Goal: Task Accomplishment & Management: Manage account settings

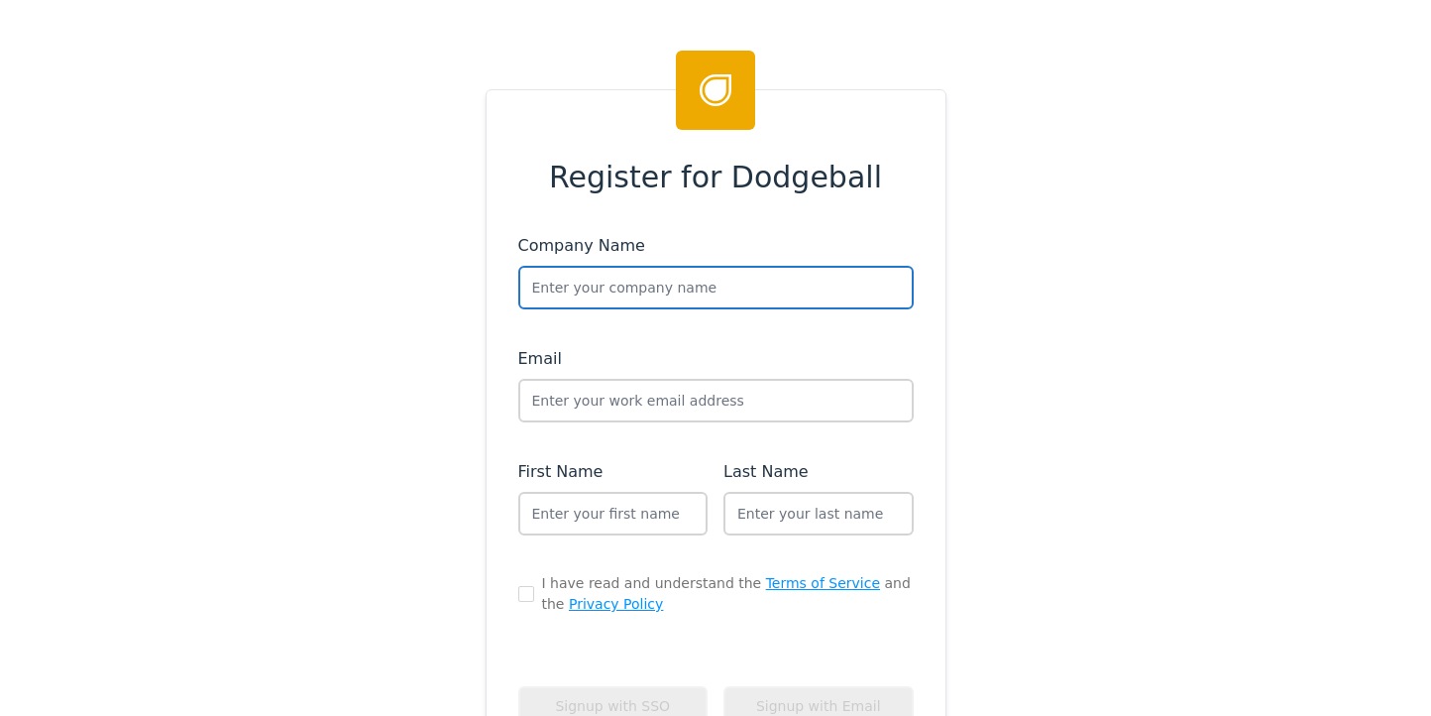
click at [552, 291] on input "text" at bounding box center [715, 288] width 395 height 44
type input "Sikich Prod"
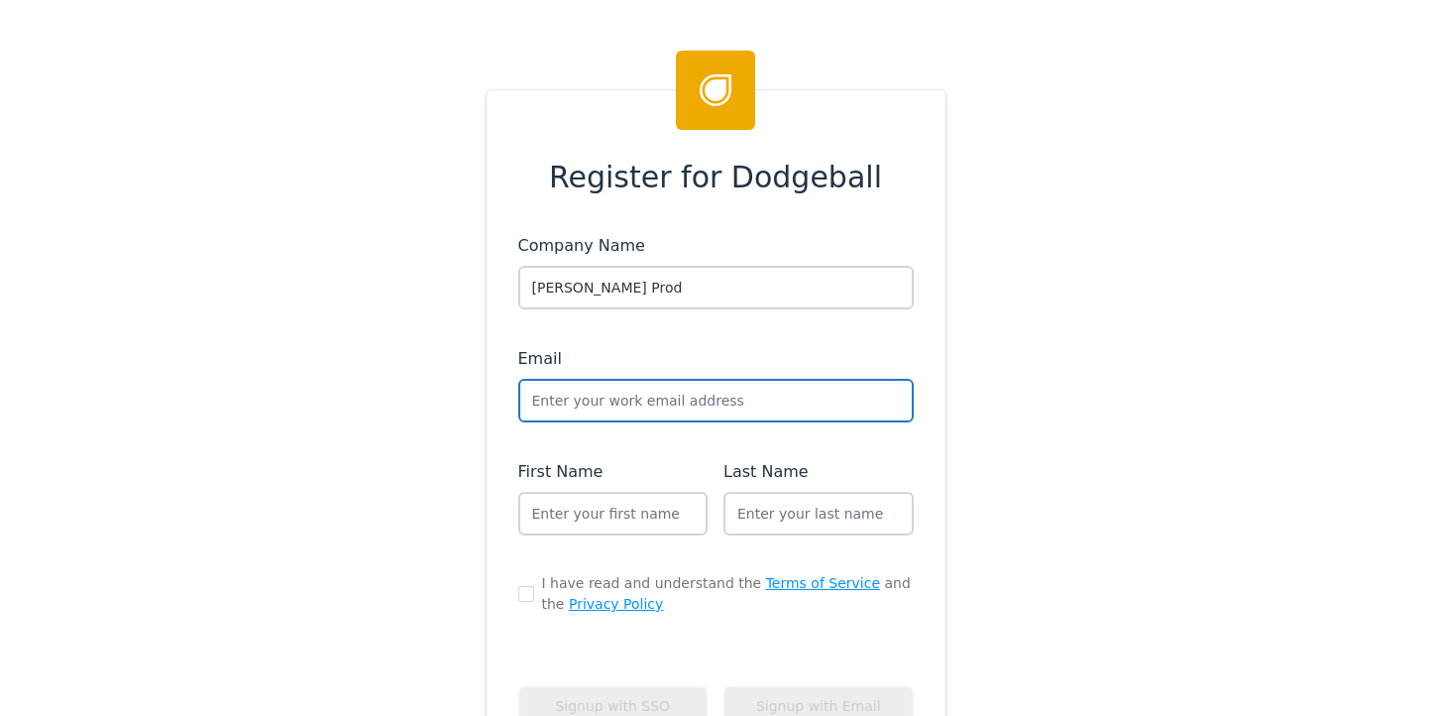
click at [587, 395] on input "text" at bounding box center [715, 401] width 395 height 44
click at [578, 395] on input "text" at bounding box center [715, 401] width 395 height 44
paste input "[PERSON_NAME][EMAIL_ADDRESS][PERSON_NAME][PERSON_NAME][DOMAIN_NAME]"
type input "[PERSON_NAME][EMAIL_ADDRESS][PERSON_NAME][PERSON_NAME][DOMAIN_NAME]"
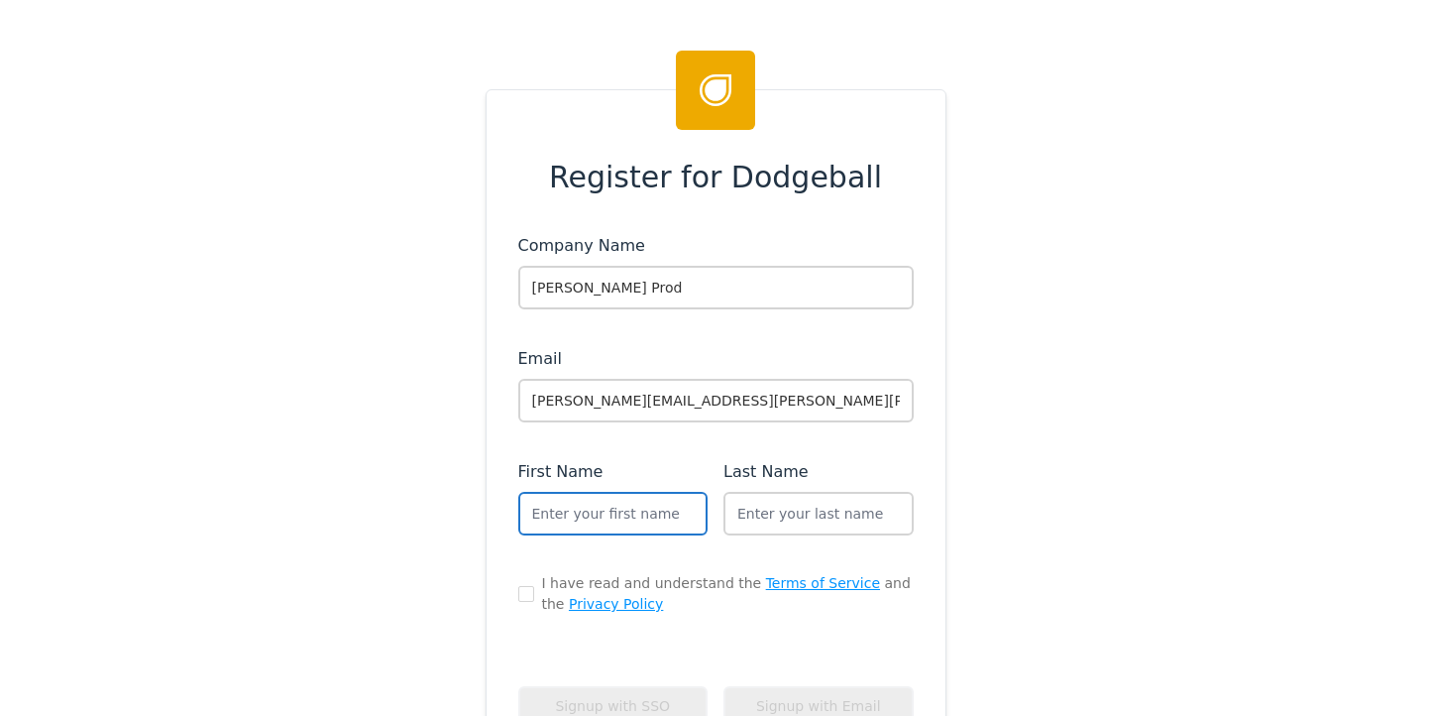
click at [579, 510] on input "text" at bounding box center [613, 514] width 190 height 44
type input "[PERSON_NAME]"
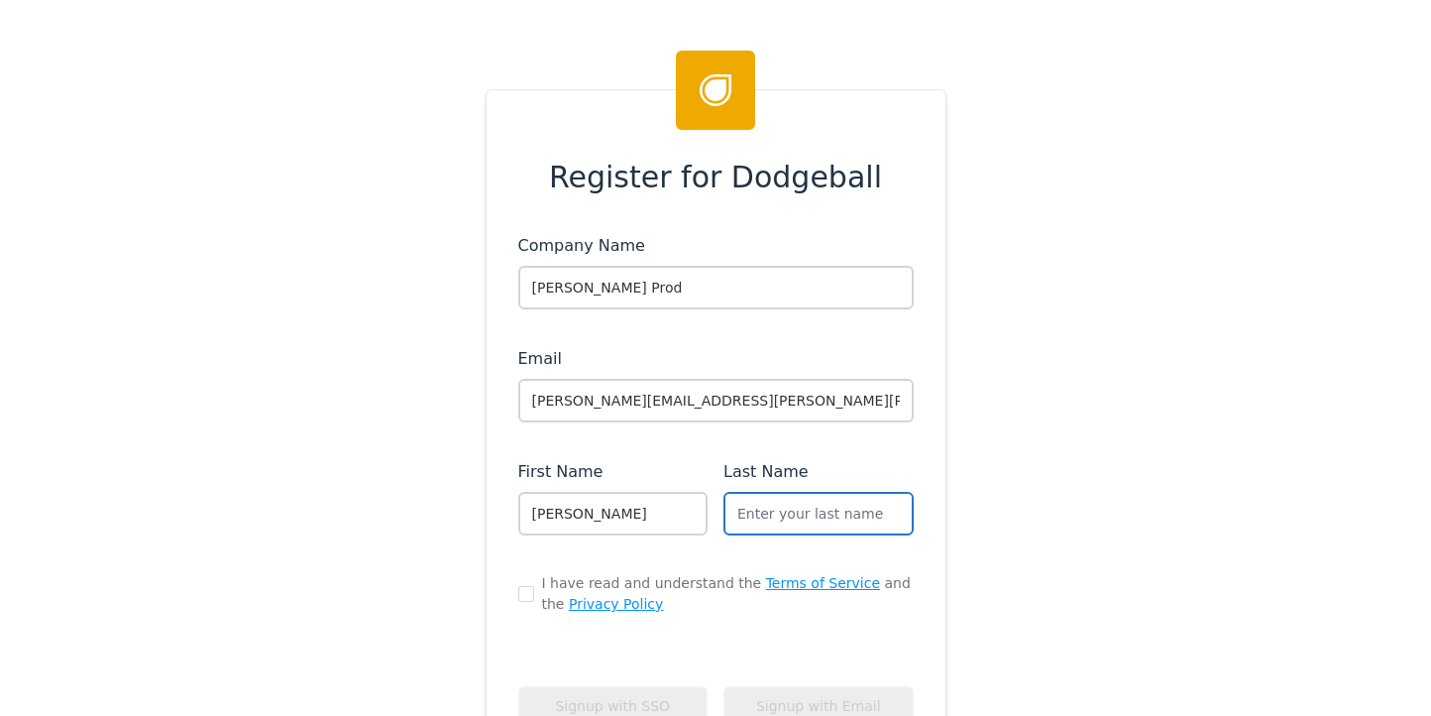
click at [842, 509] on input "text" at bounding box center [818, 514] width 190 height 44
type input "[PERSON_NAME]"
click at [518, 587] on input "checkbox" at bounding box center [526, 594] width 16 height 16
checkbox input "true"
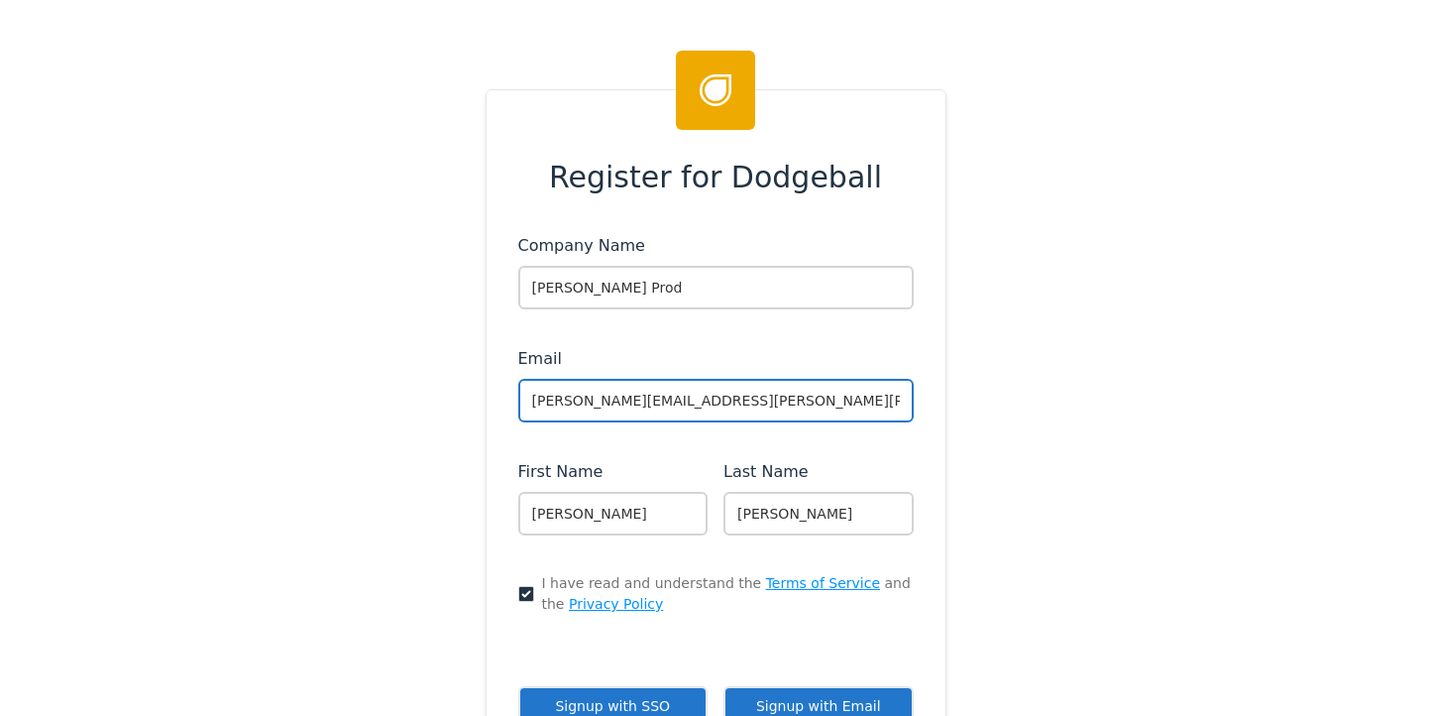
drag, startPoint x: 699, startPoint y: 401, endPoint x: 454, endPoint y: 391, distance: 245.0
click at [454, 391] on div "Register for Dodgeball Company Name Sikich Prod Email aaron.sullivan@sikich.com…" at bounding box center [715, 358] width 1431 height 716
type input "andrew+sikich"
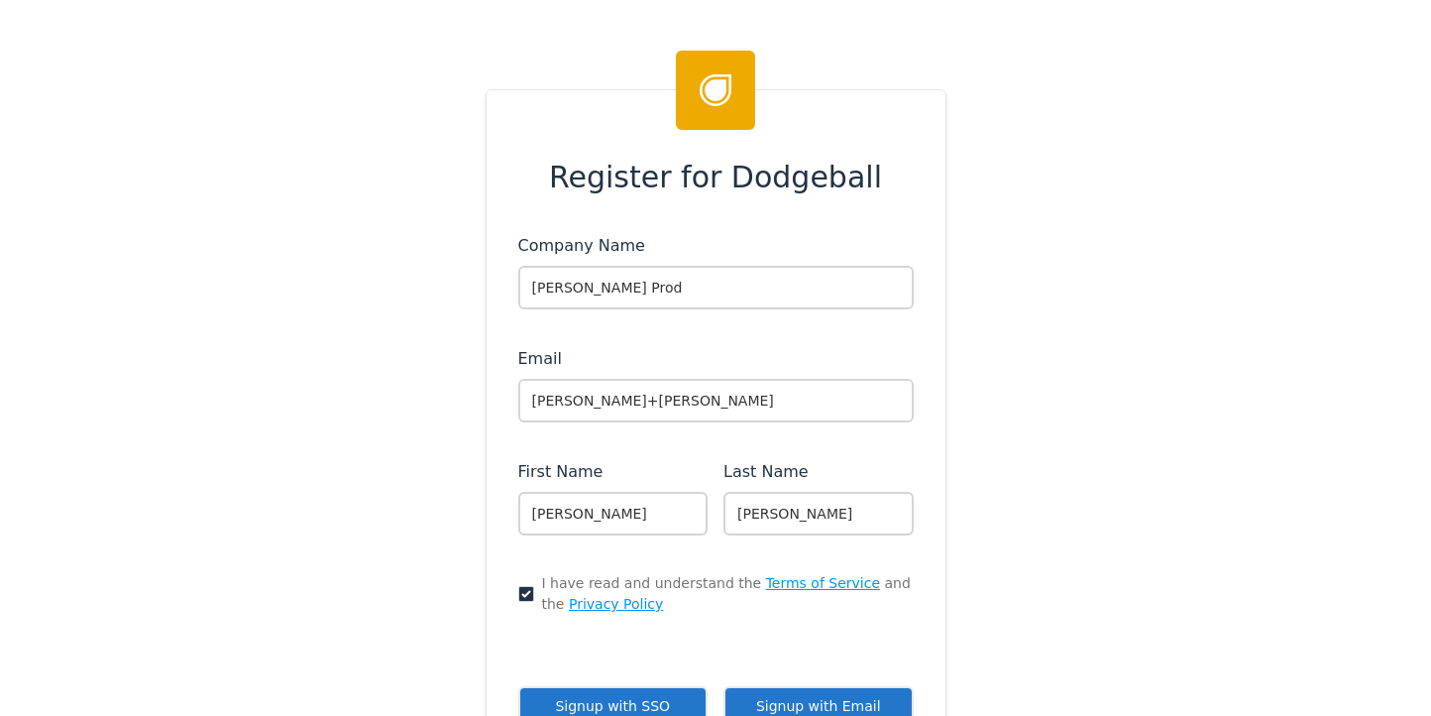
click at [926, 439] on div "Register for Dodgeball Company Name Sikich Prod Email andrew+sikich First Name …" at bounding box center [716, 540] width 461 height 902
click at [642, 691] on button "Signup with SSO" at bounding box center [613, 706] width 190 height 41
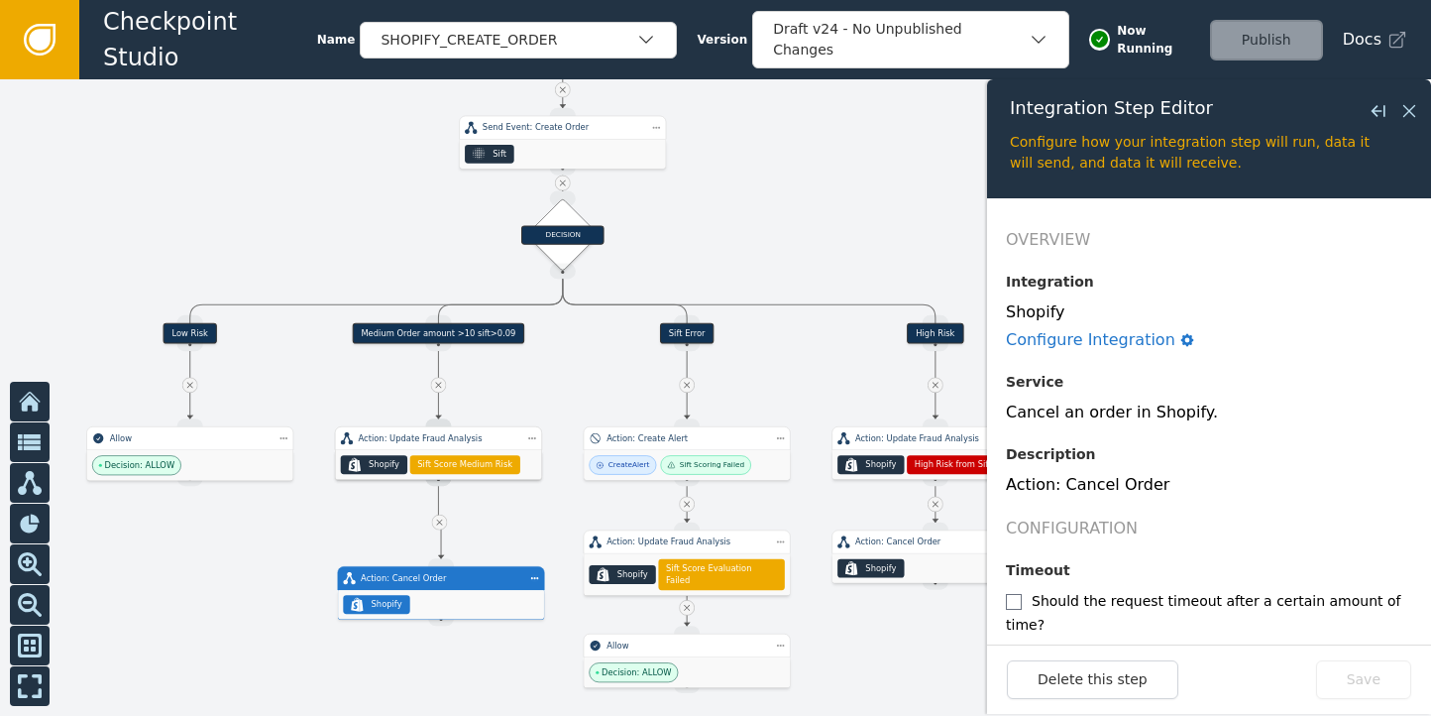
scroll to position [208, 0]
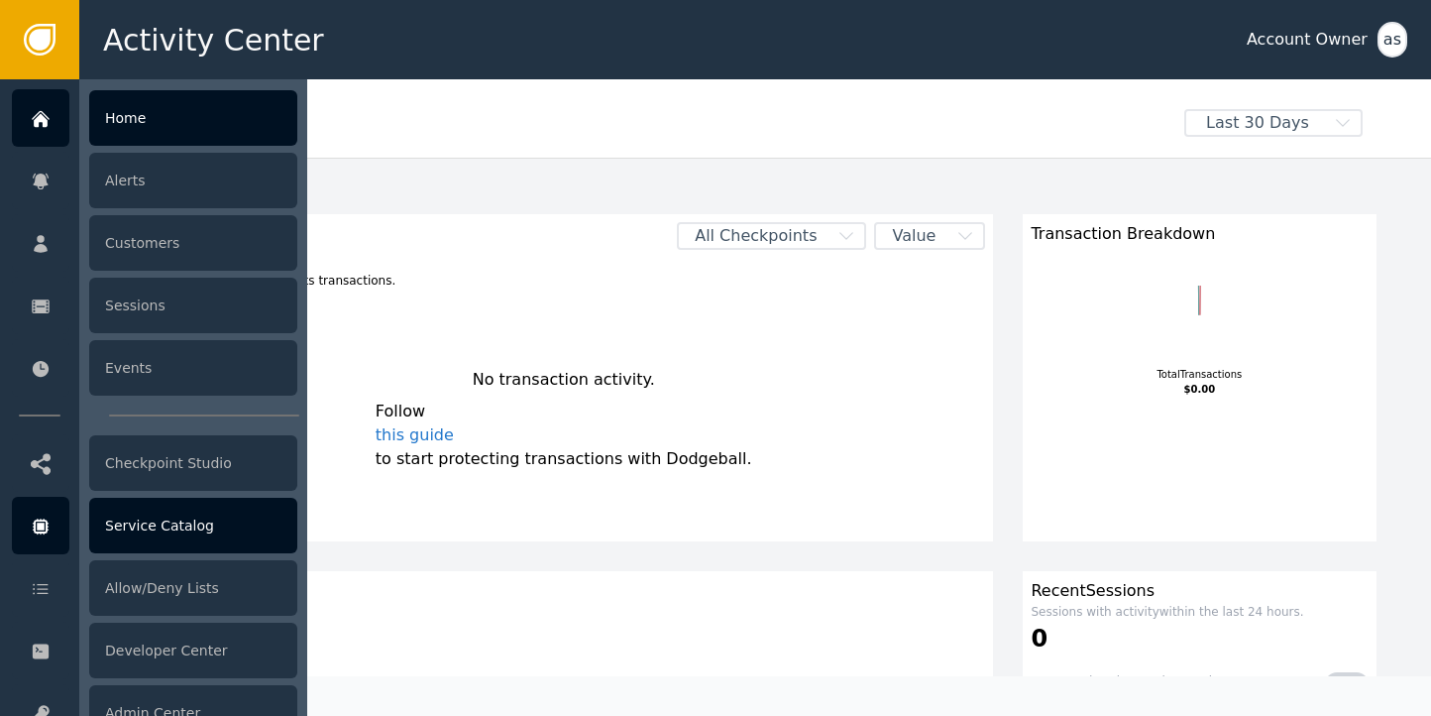
click at [164, 516] on div "Service Catalog" at bounding box center [193, 524] width 208 height 55
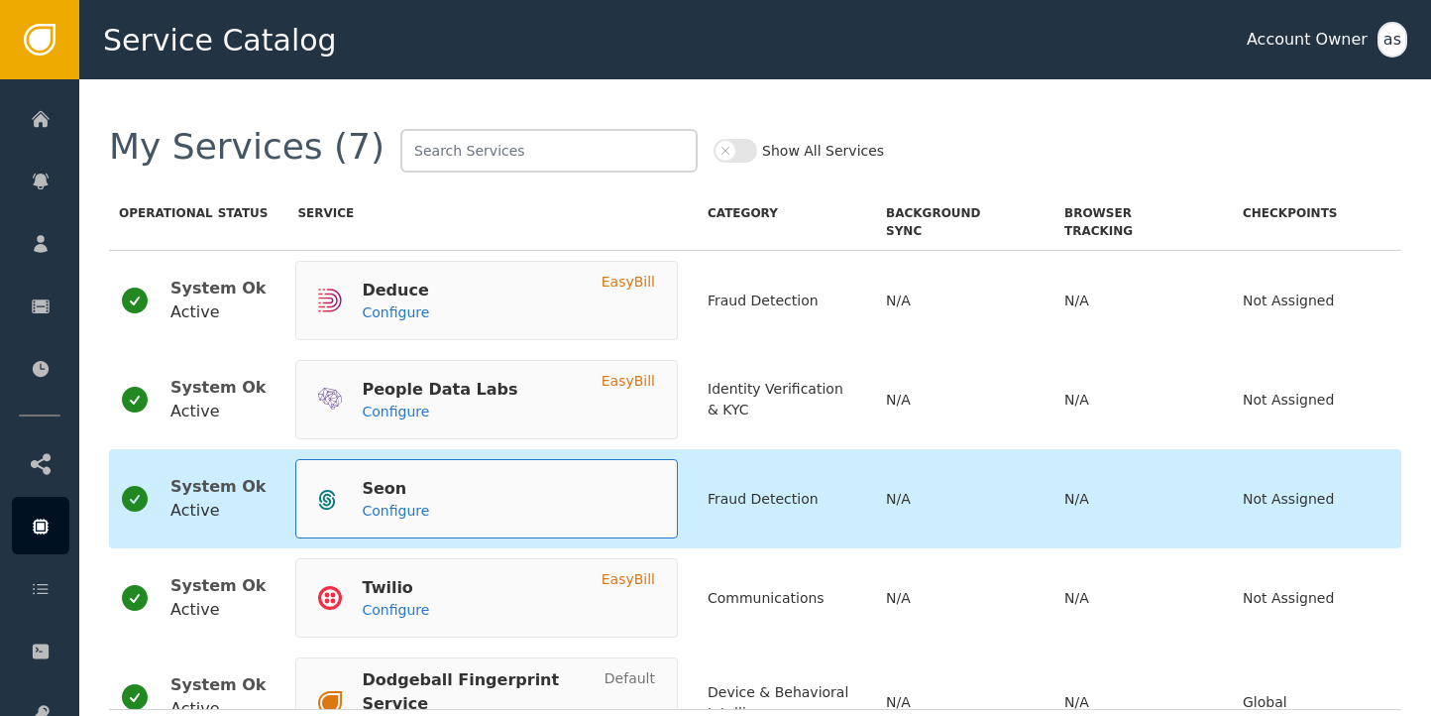
click at [540, 491] on div "Seon Configure" at bounding box center [486, 498] width 383 height 79
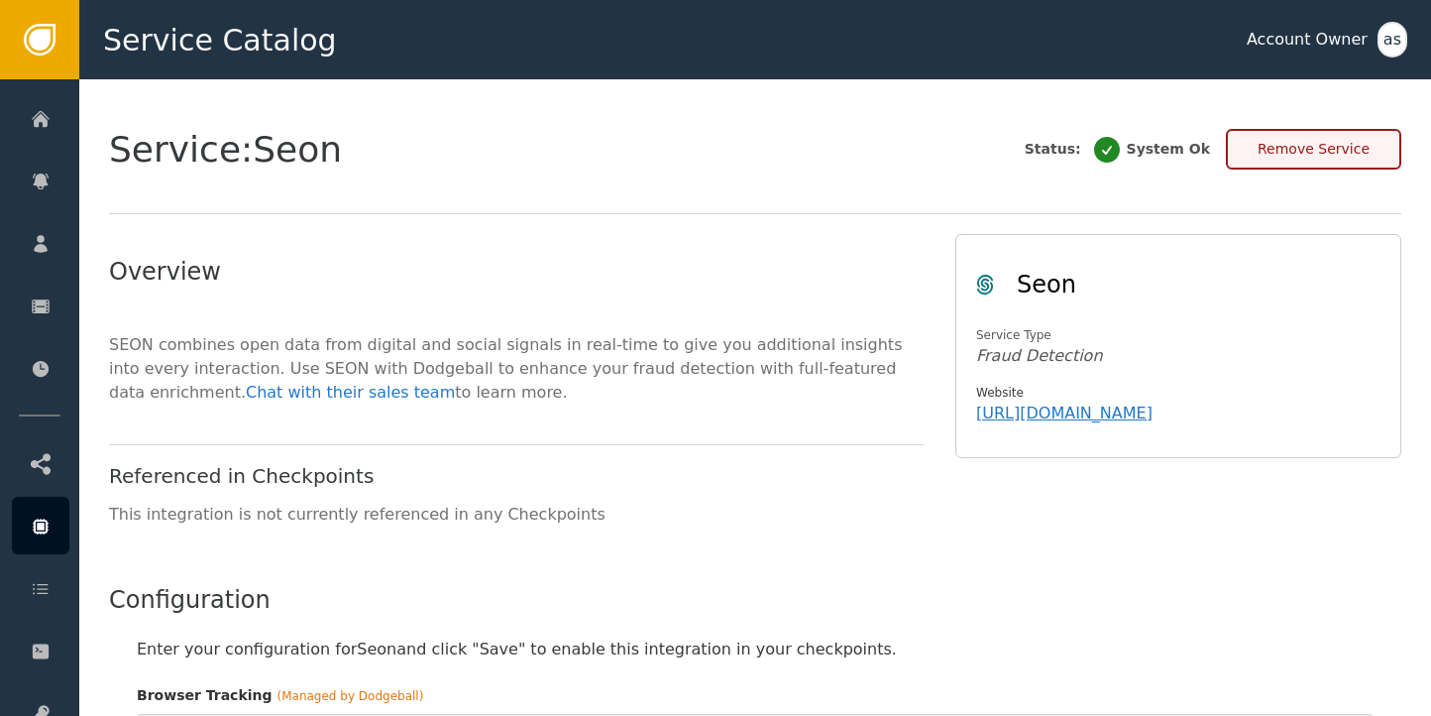
click at [1315, 139] on button "Remove Service" at bounding box center [1313, 149] width 175 height 41
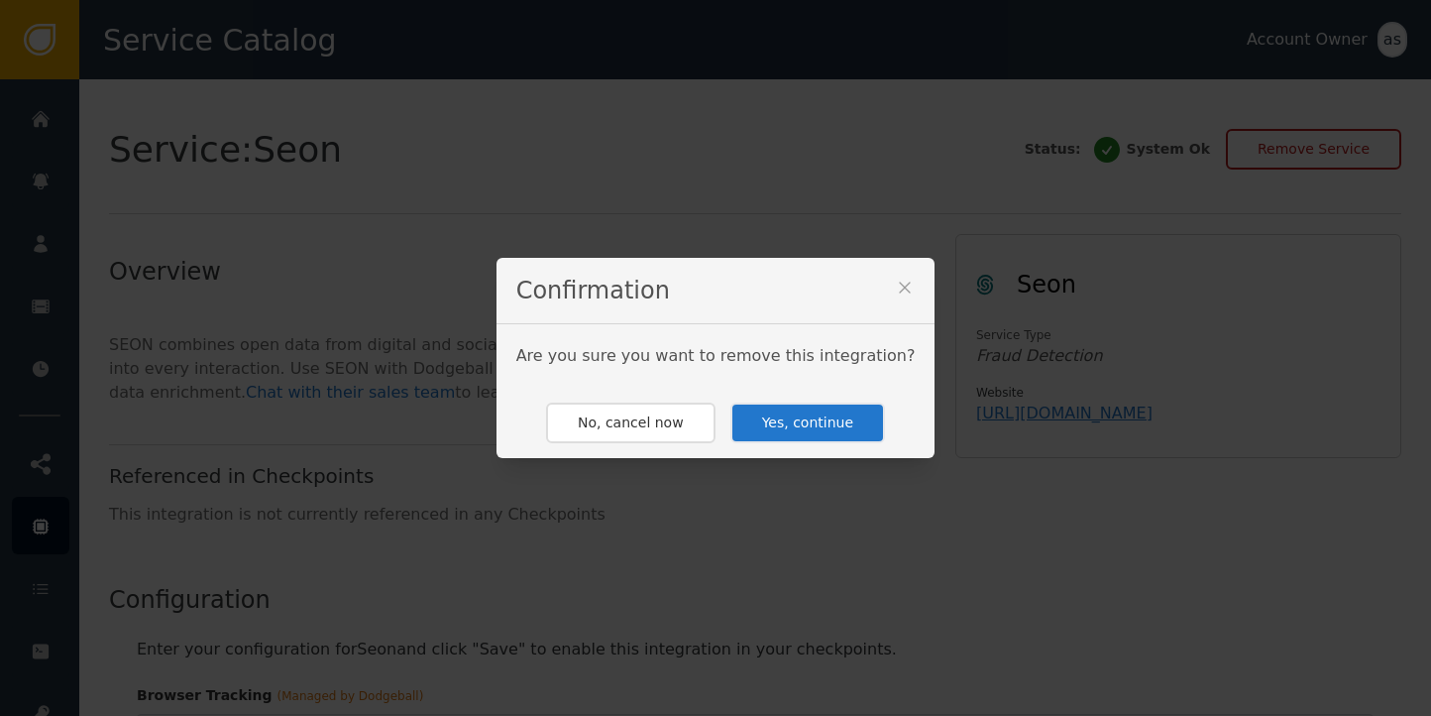
click at [778, 419] on button "Yes, continue" at bounding box center [807, 422] width 155 height 41
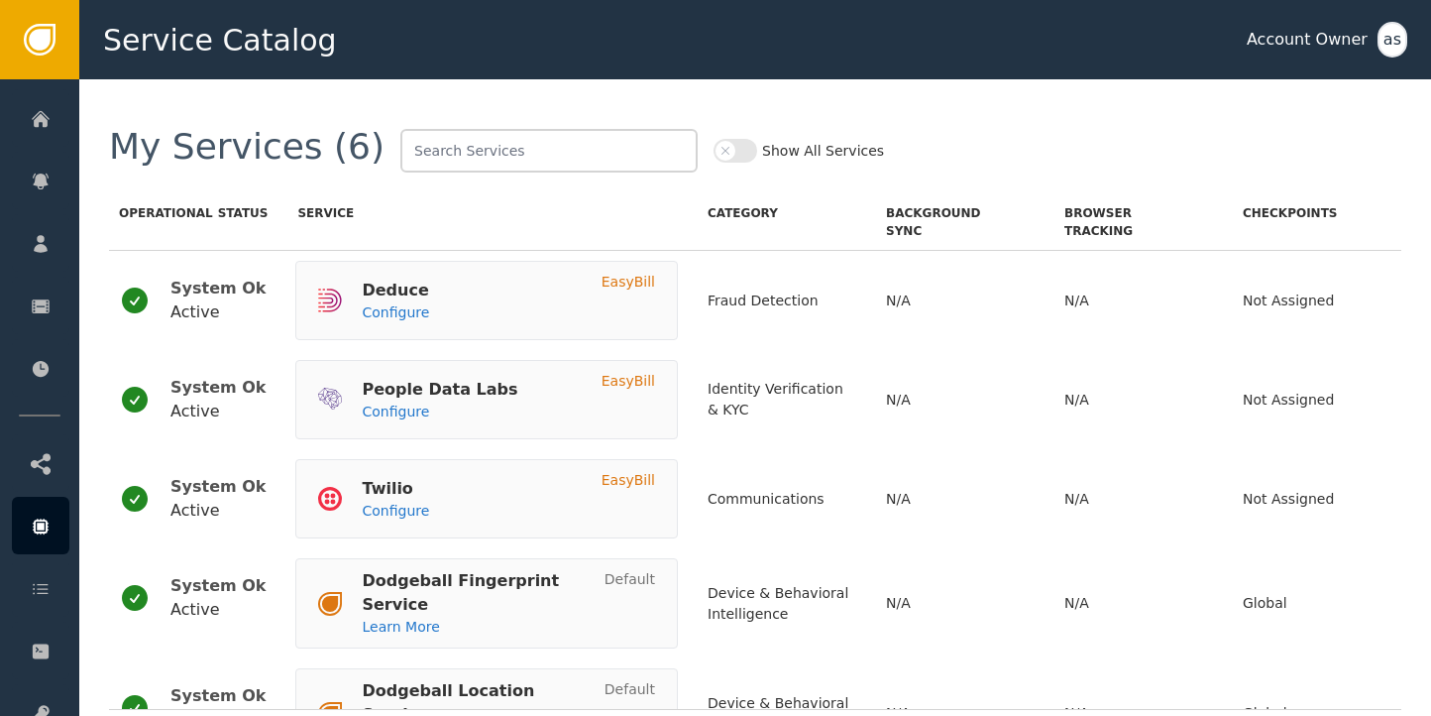
click at [714, 165] on div "Show All Services" at bounding box center [799, 151] width 170 height 44
click at [714, 146] on button "Show All Services" at bounding box center [736, 151] width 44 height 24
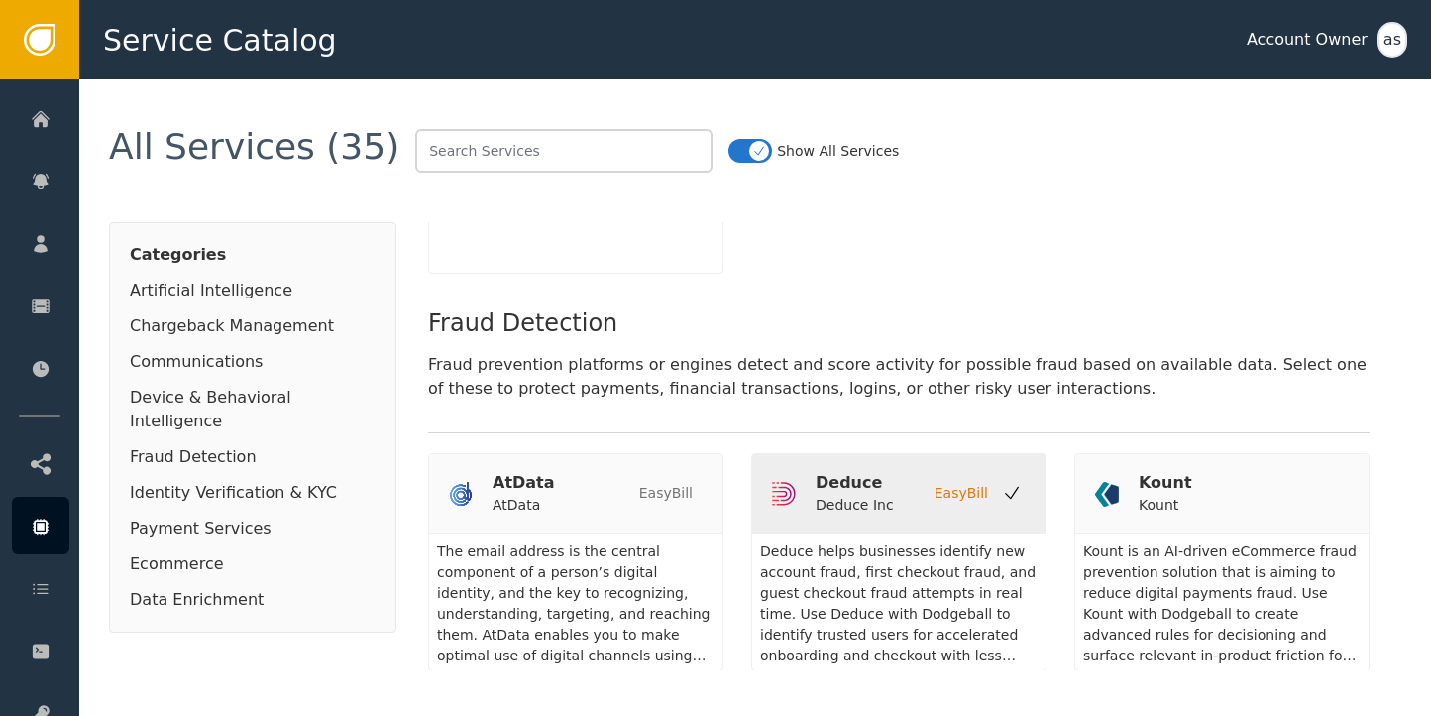
scroll to position [1487, 0]
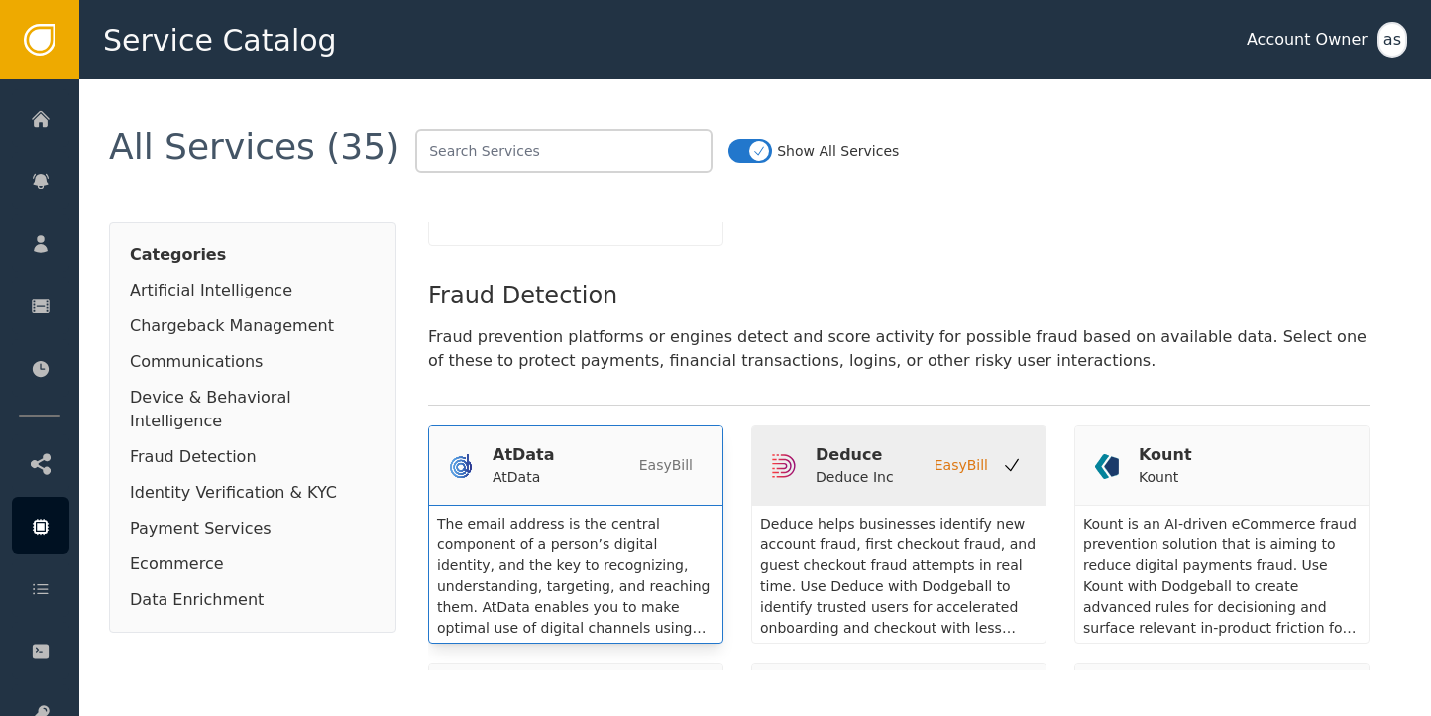
click at [524, 443] on div "AtData" at bounding box center [524, 455] width 62 height 24
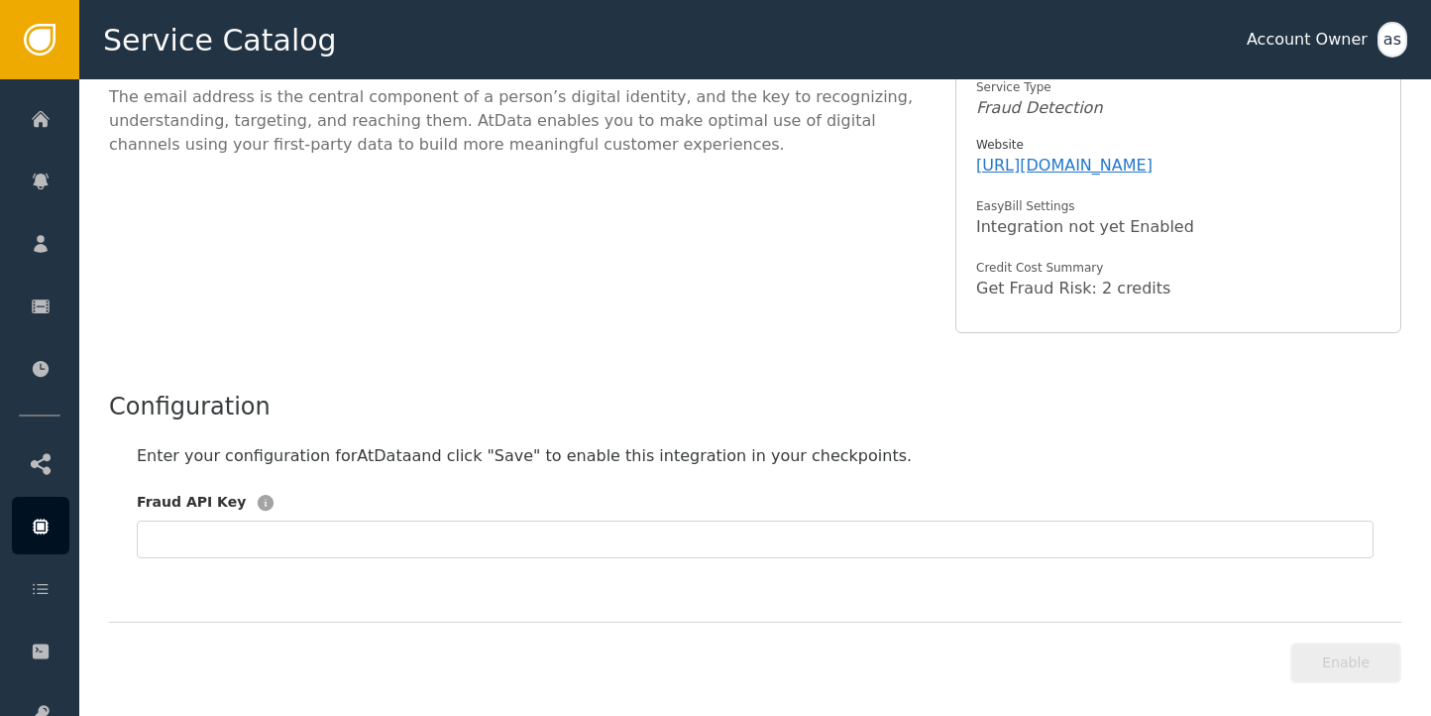
scroll to position [257, 0]
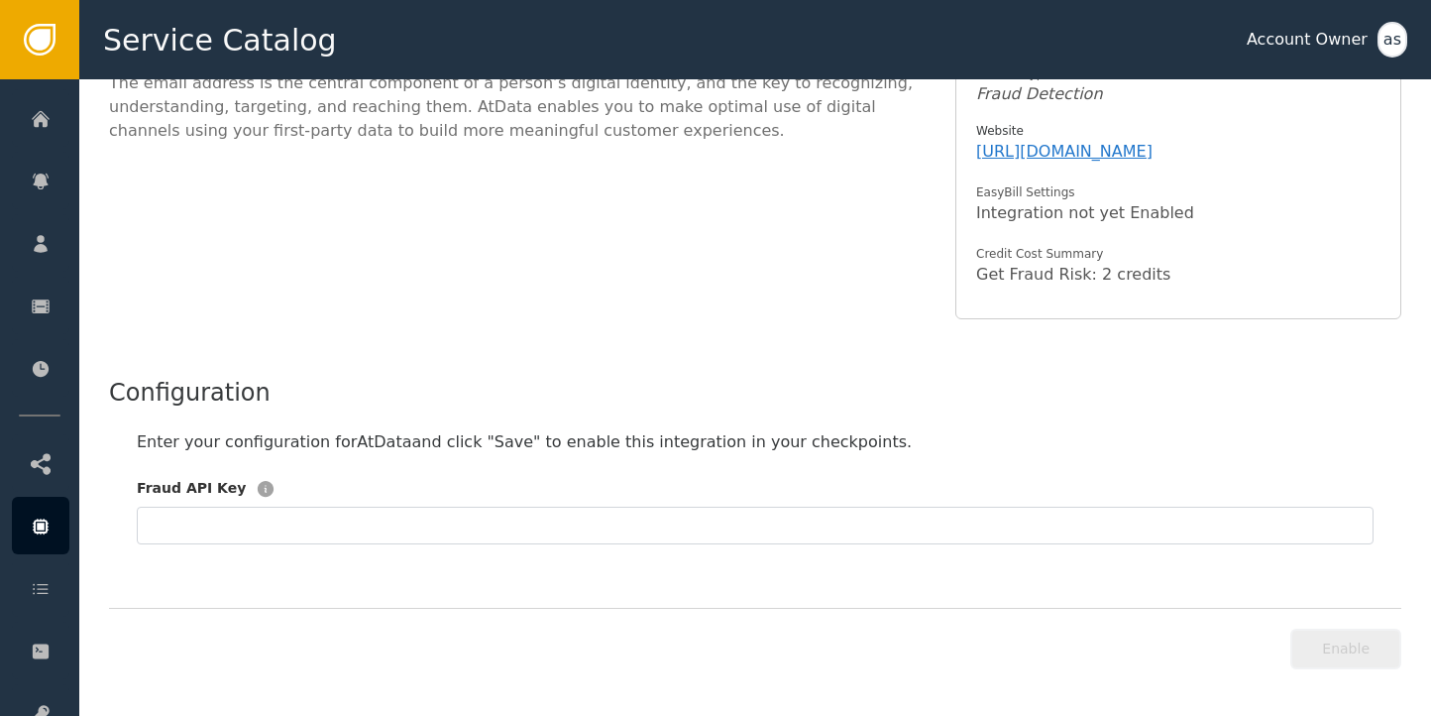
click at [282, 502] on div "Fraud API Key" at bounding box center [755, 492] width 1237 height 29
click at [275, 513] on input "text" at bounding box center [755, 525] width 1237 height 38
click at [1366, 648] on button "Enable" at bounding box center [1345, 648] width 111 height 41
type input "**"
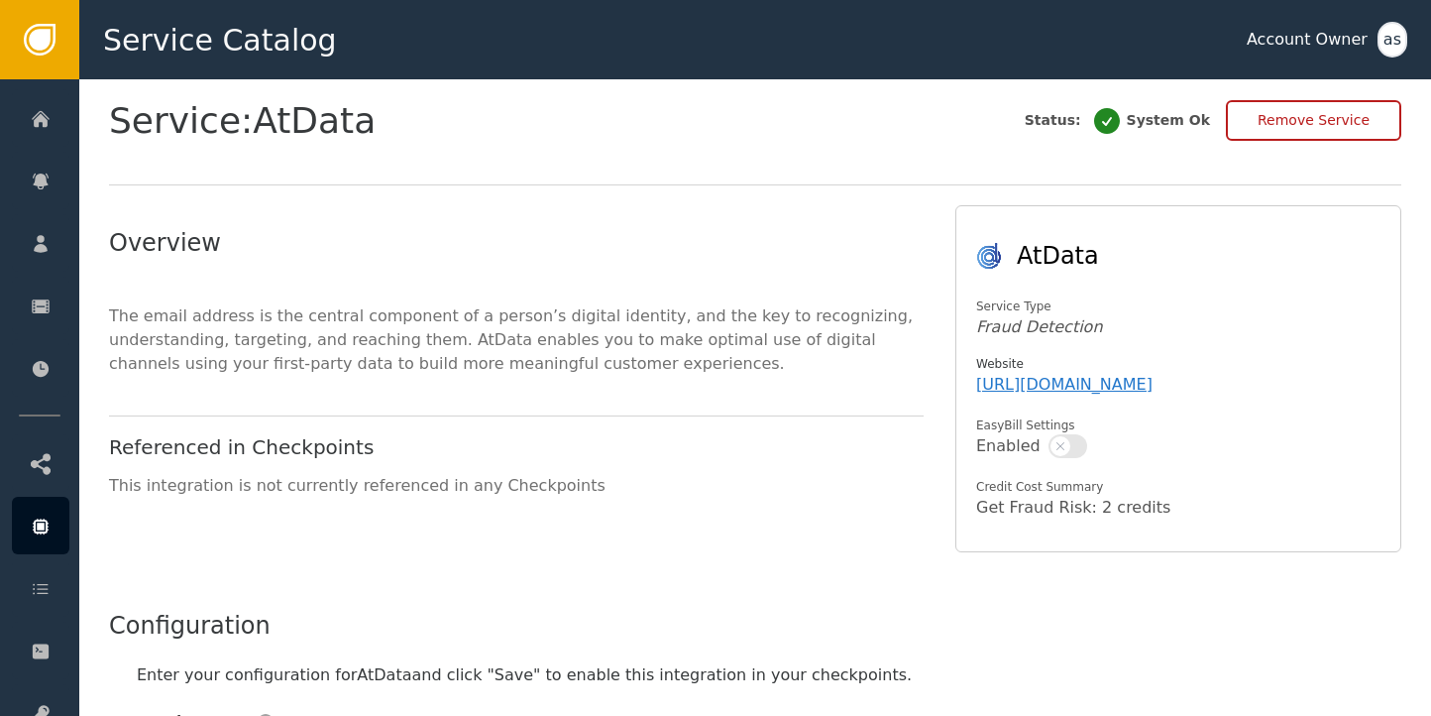
scroll to position [0, 0]
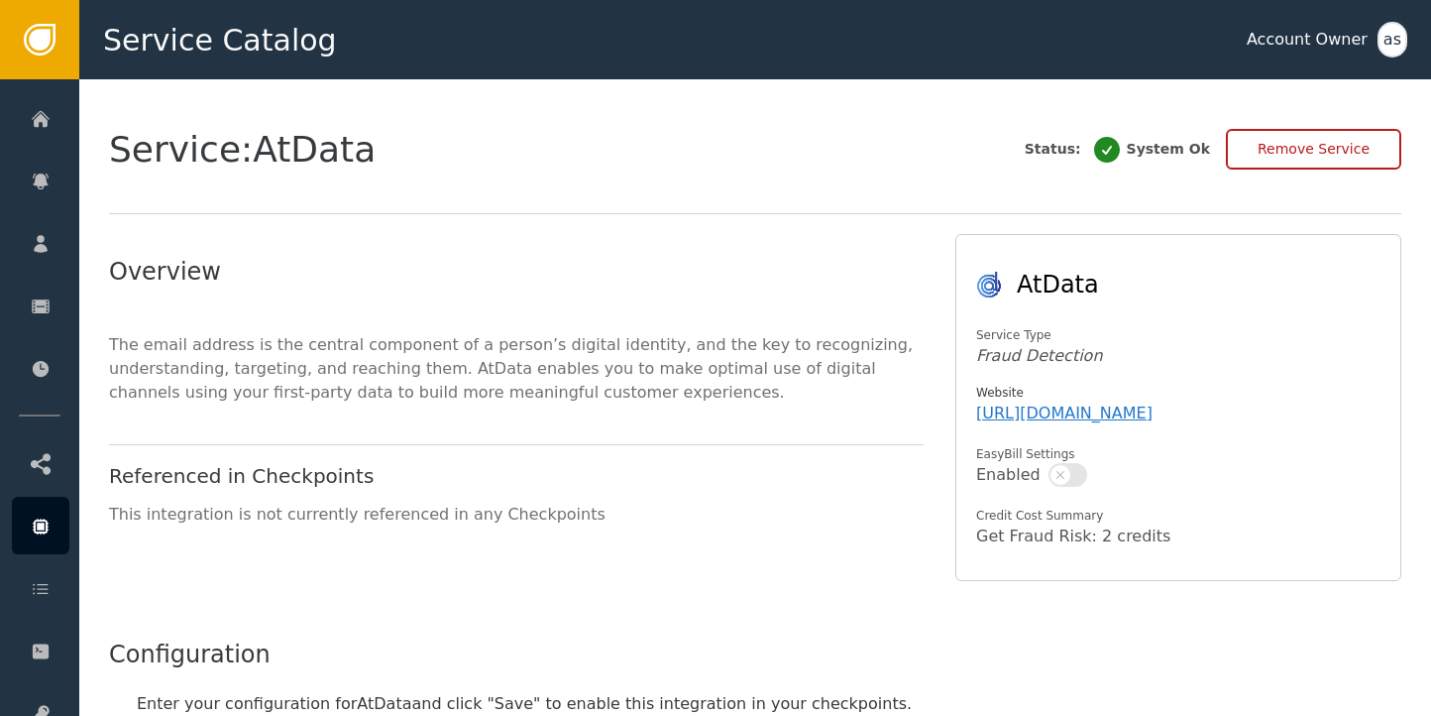
click at [1071, 474] on button "button" at bounding box center [1067, 475] width 39 height 24
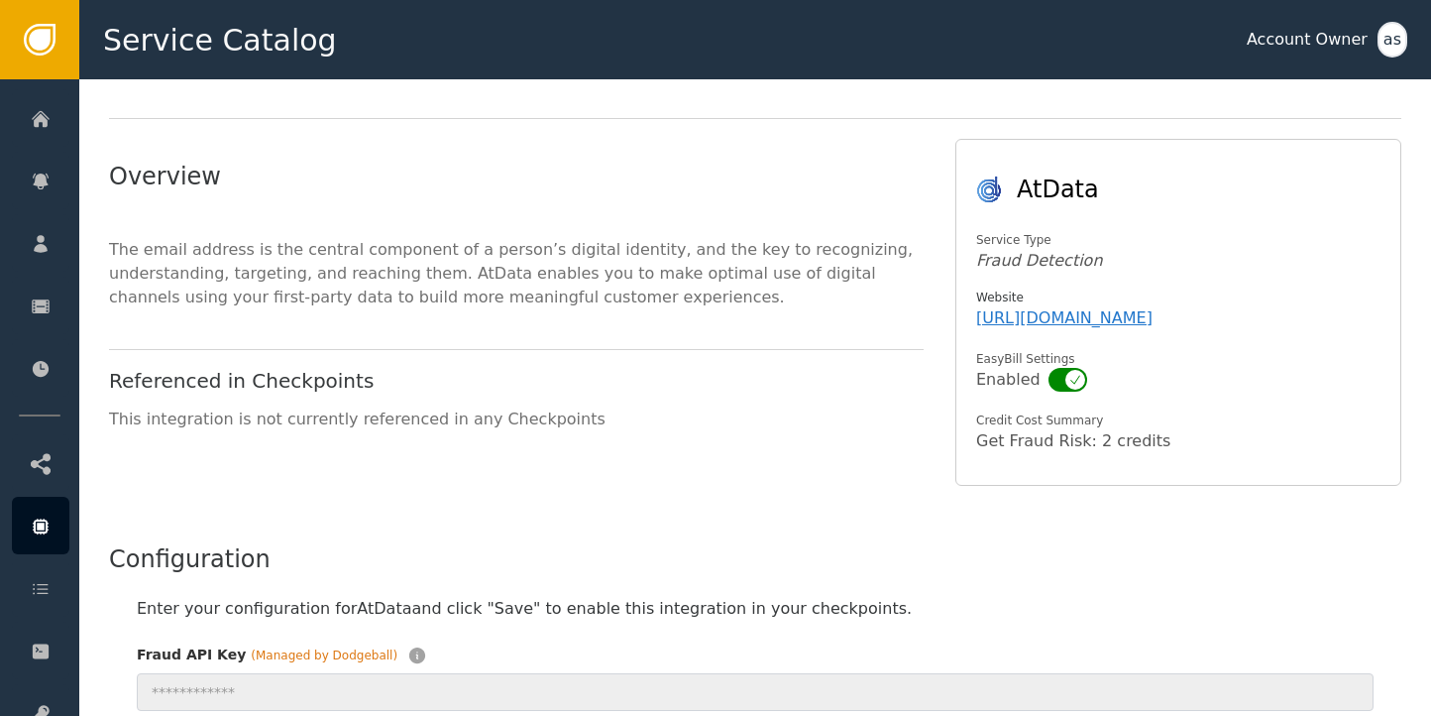
scroll to position [99, 0]
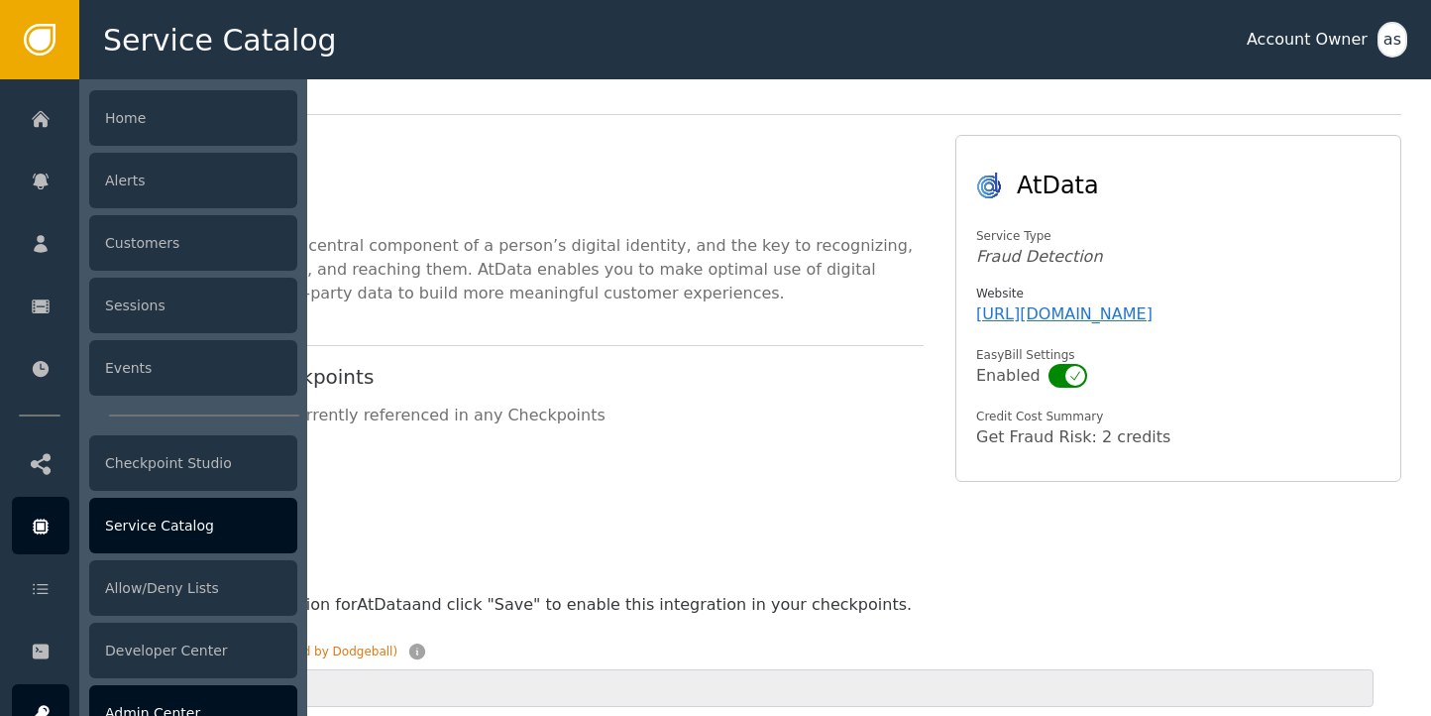
click at [45, 692] on div at bounding box center [40, 712] width 57 height 57
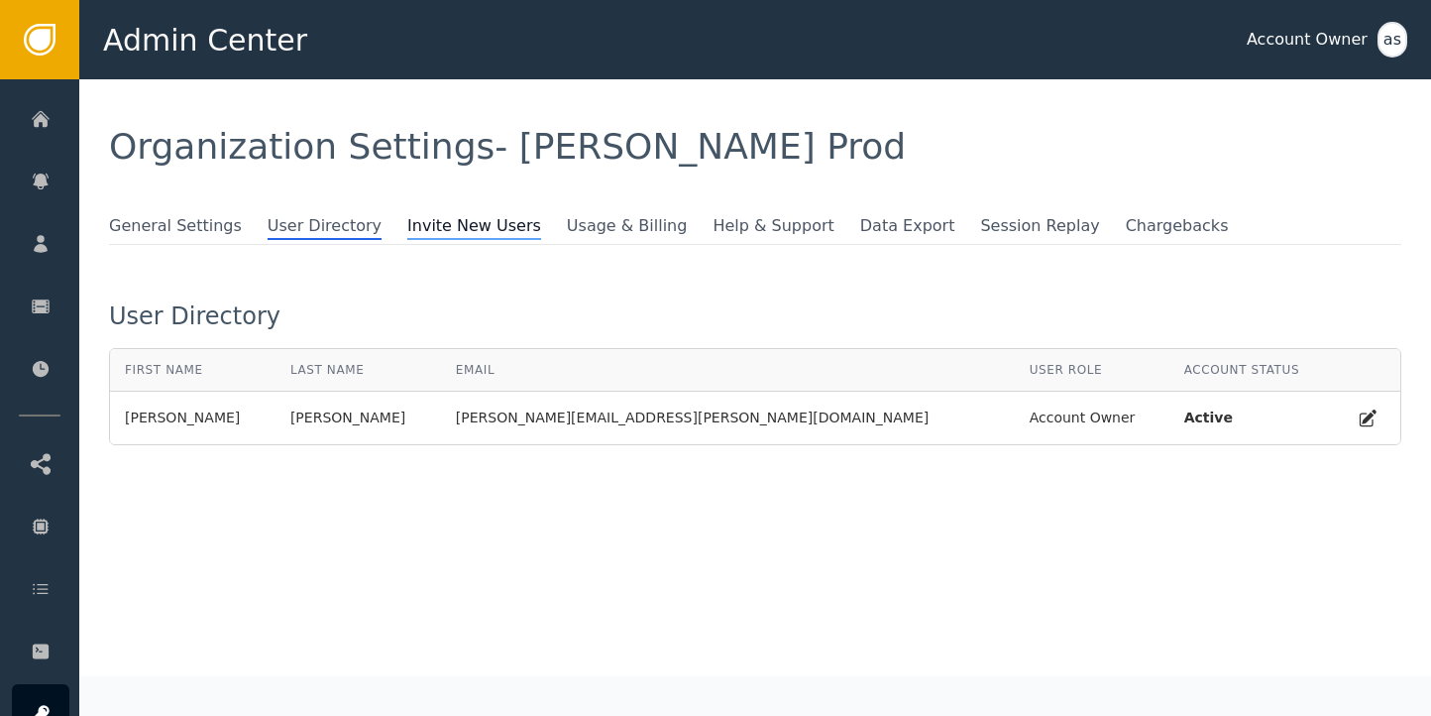
click at [429, 228] on span "Invite New Users" at bounding box center [474, 227] width 134 height 26
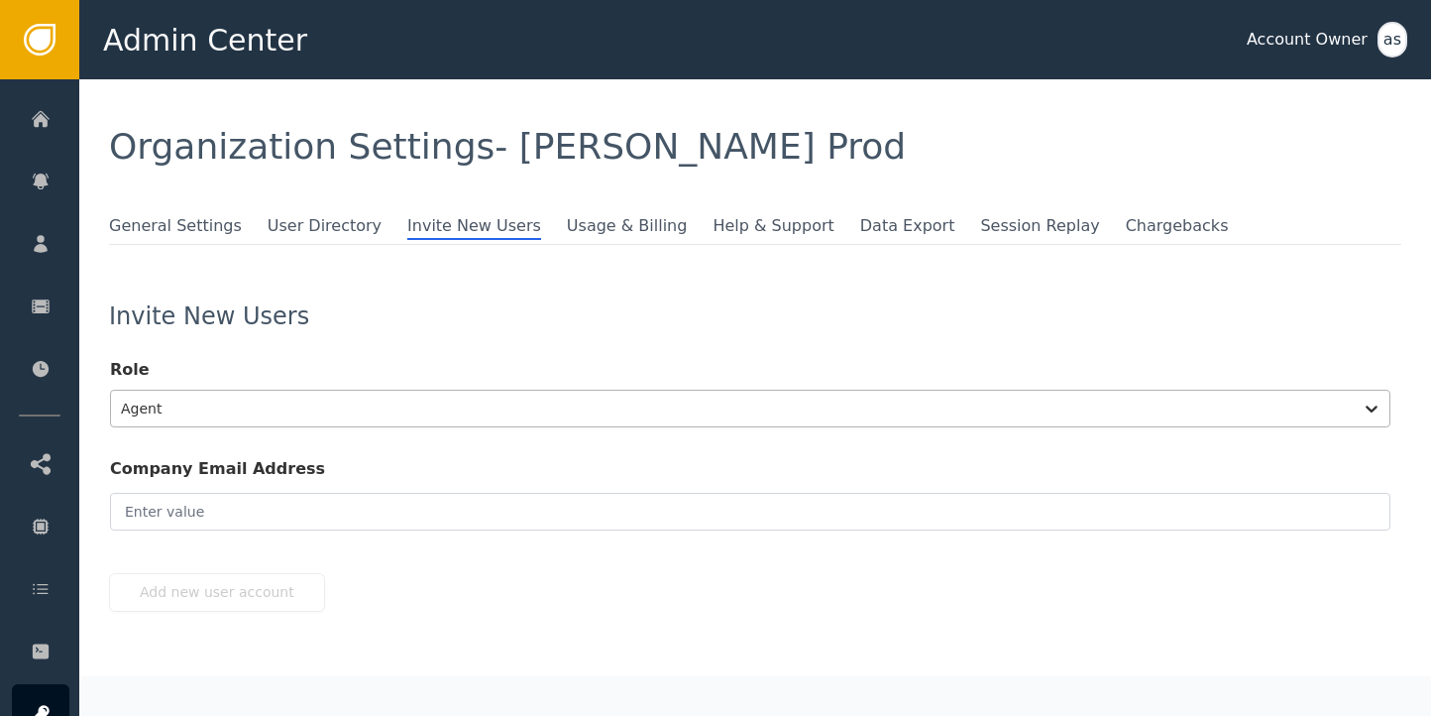
scroll to position [37, 0]
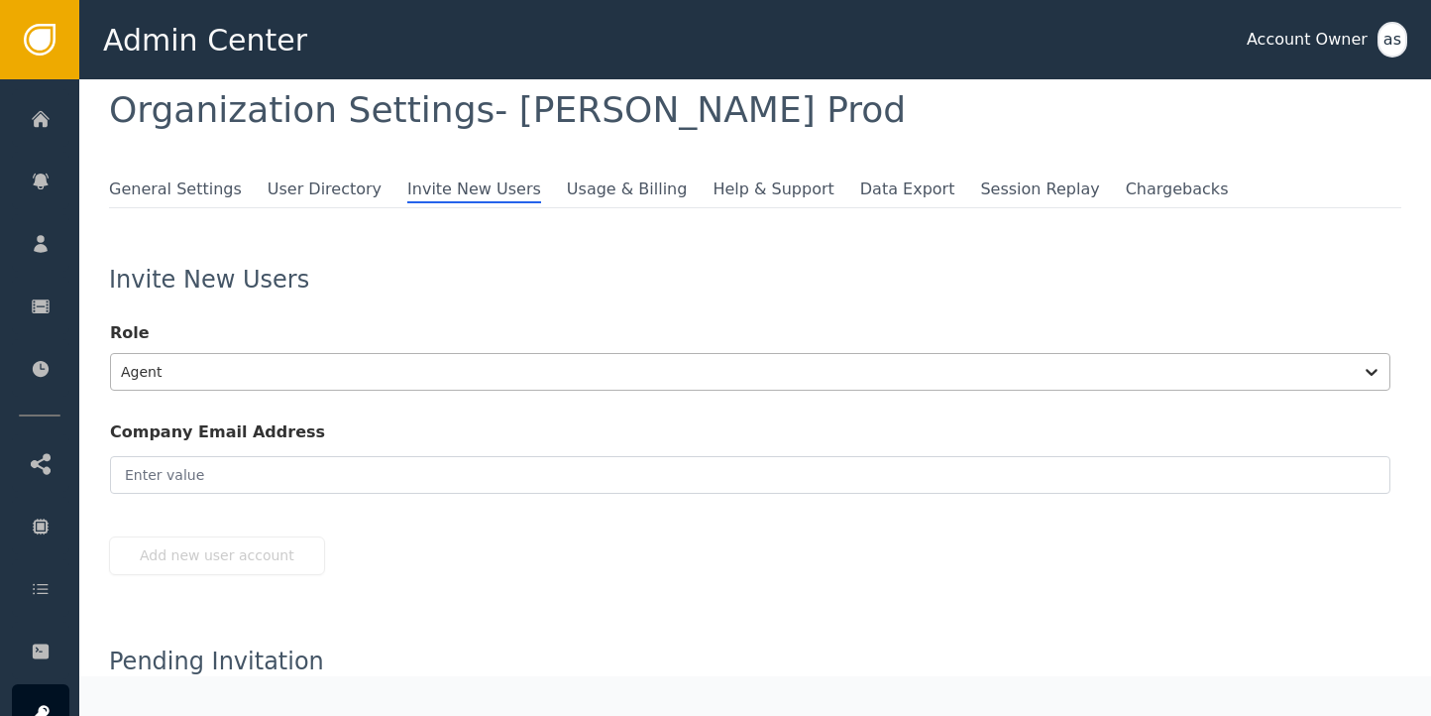
click at [221, 390] on div "Agent" at bounding box center [750, 372] width 1280 height 38
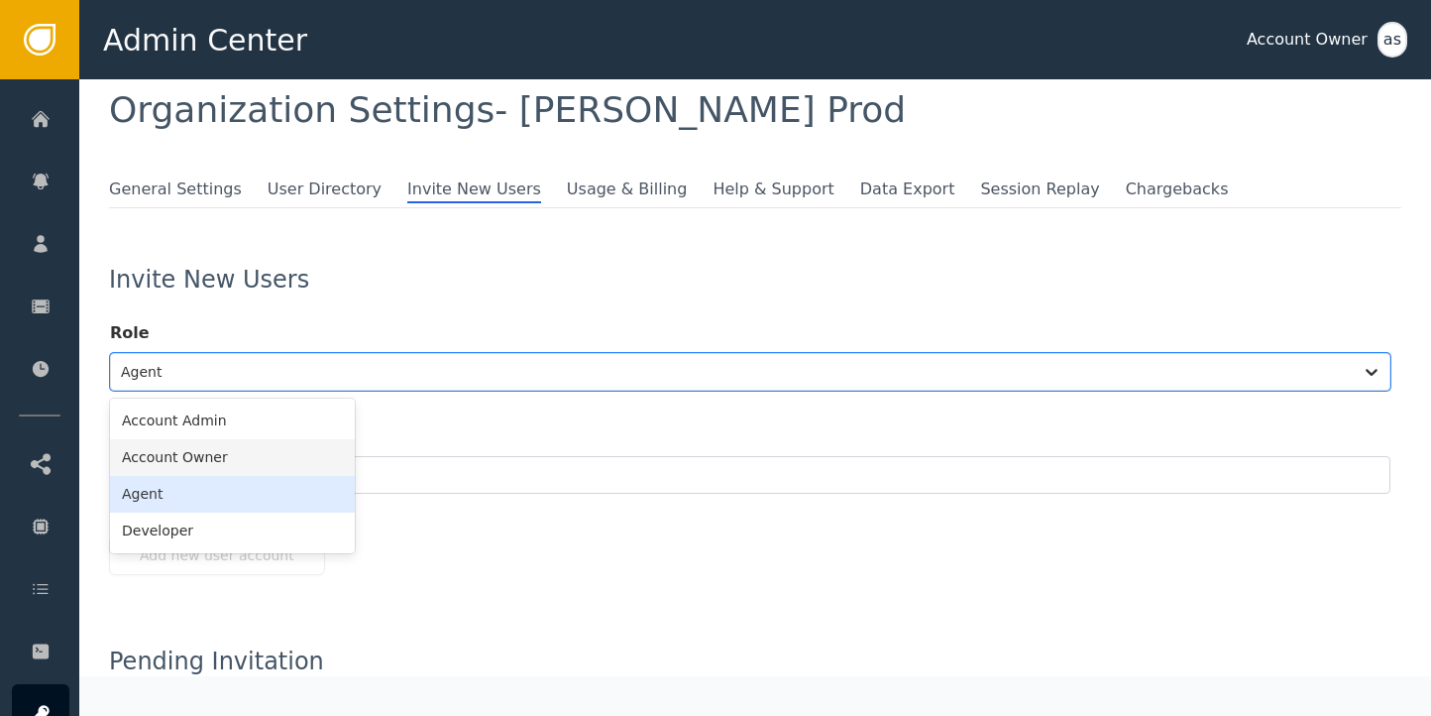
click at [189, 467] on div "Account Owner" at bounding box center [232, 457] width 245 height 37
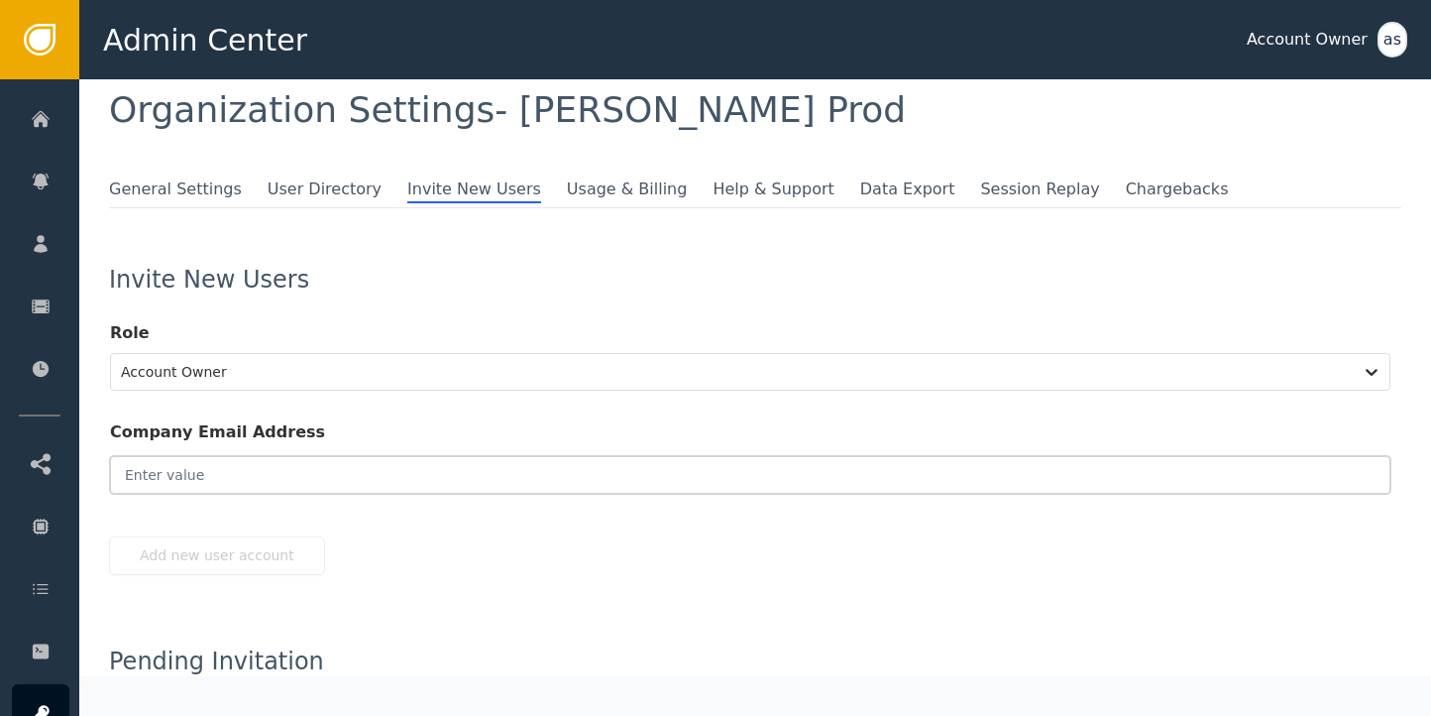
click at [188, 479] on input "email" at bounding box center [750, 475] width 1280 height 38
click at [179, 470] on input "Required" at bounding box center [750, 475] width 1280 height 38
paste input "[PERSON_NAME][EMAIL_ADDRESS][PERSON_NAME][PERSON_NAME][DOMAIN_NAME]"
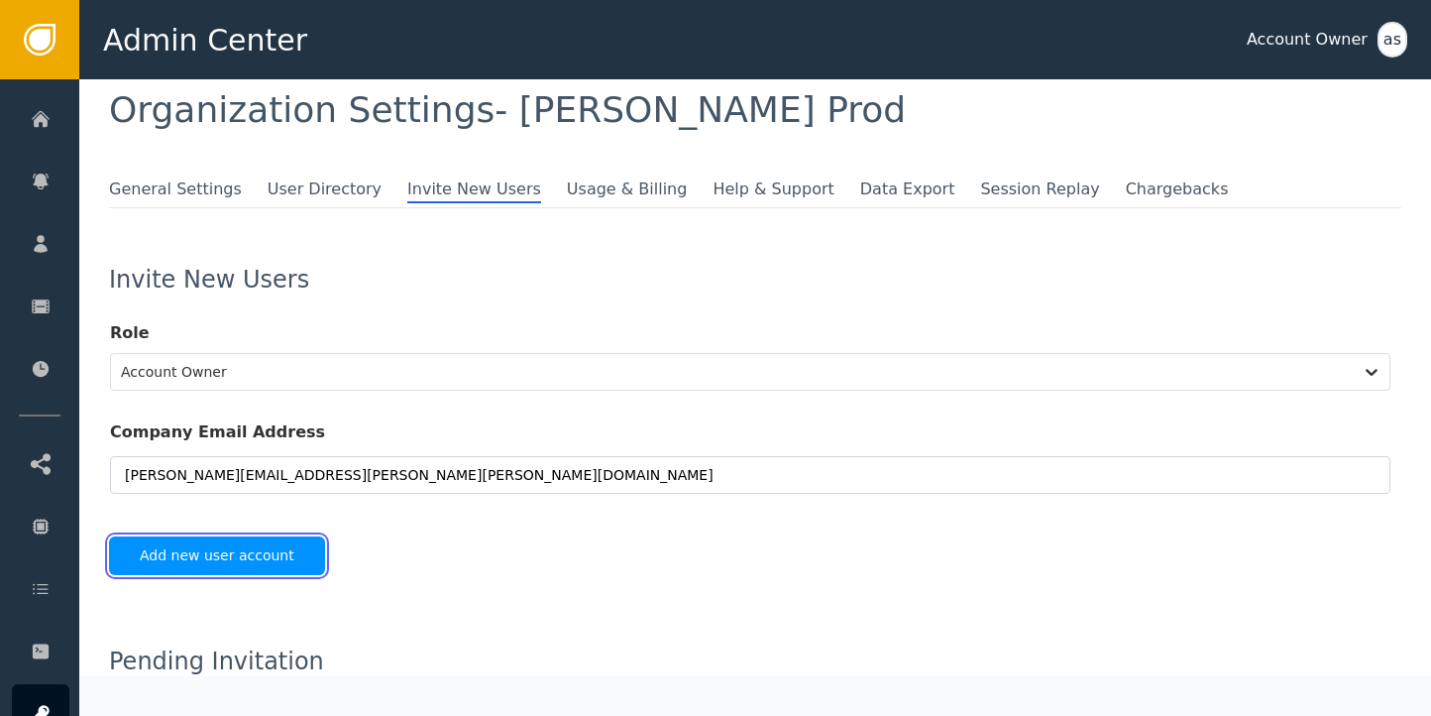
click at [230, 545] on button "Add new user account" at bounding box center [217, 555] width 216 height 39
type input "[PERSON_NAME][EMAIL_ADDRESS][PERSON_NAME][PERSON_NAME][DOMAIN_NAME]"
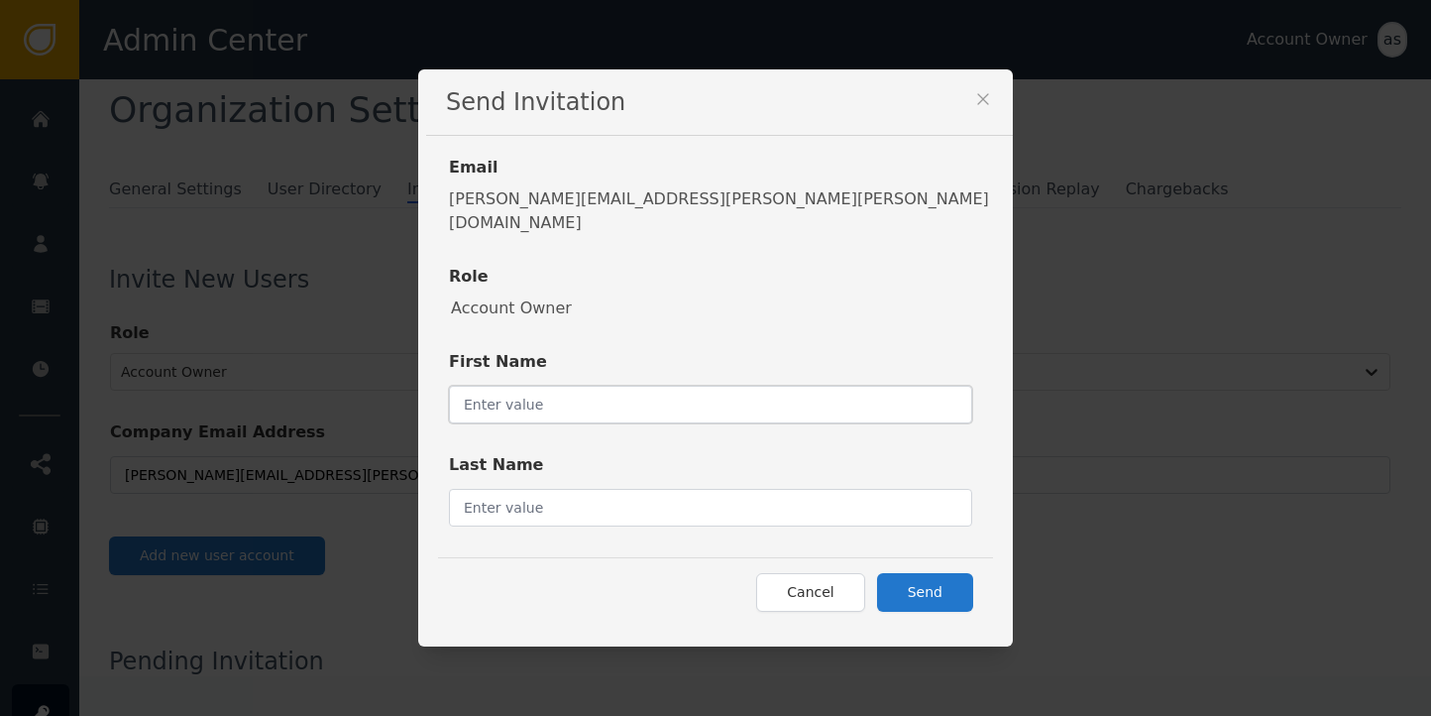
click at [668, 386] on input "text" at bounding box center [710, 405] width 523 height 38
type input "[PERSON_NAME]"
click at [877, 574] on button "Send" at bounding box center [925, 592] width 96 height 39
